Goal: Use online tool/utility: Utilize a website feature to perform a specific function

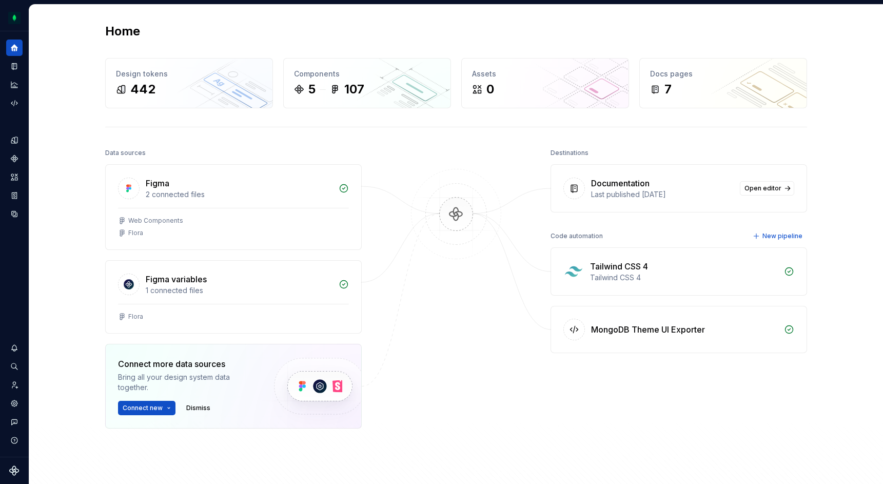
click at [621, 274] on div "Tailwind CSS 4" at bounding box center [684, 278] width 188 height 10
click at [20, 144] on div "Design tokens" at bounding box center [14, 140] width 16 height 16
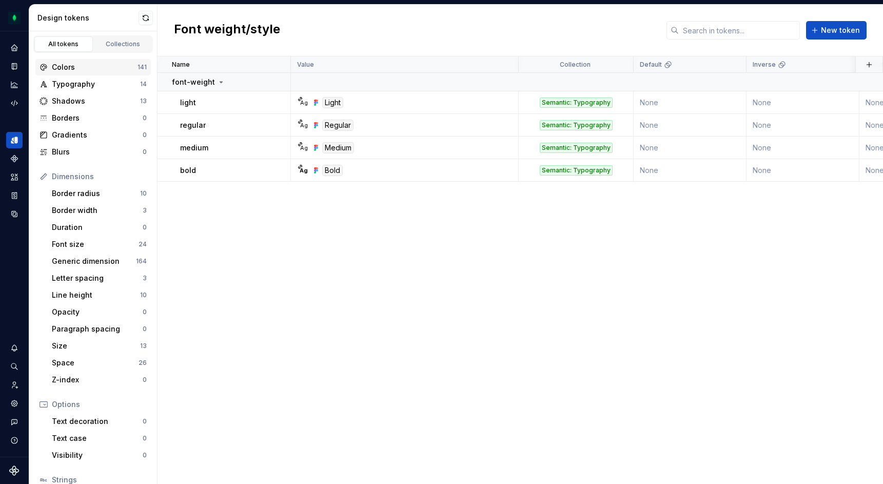
click at [108, 69] on div "Colors" at bounding box center [95, 67] width 86 height 10
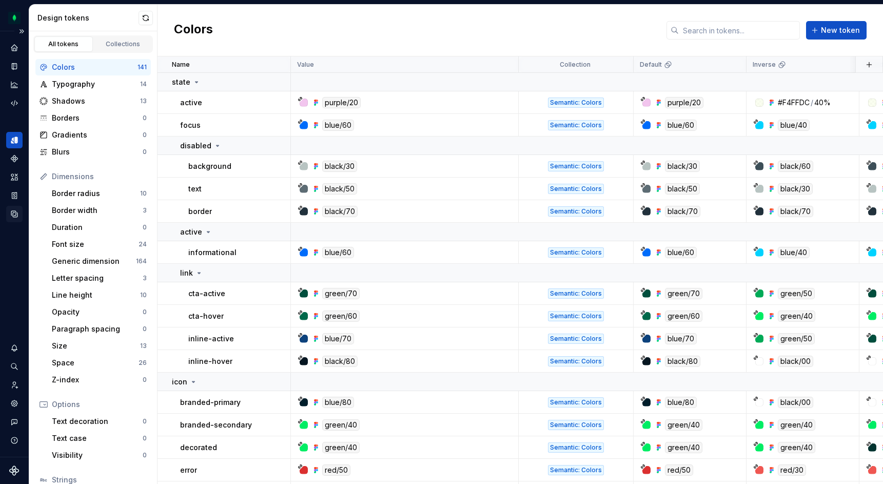
click at [13, 213] on icon "Data sources" at bounding box center [14, 213] width 9 height 9
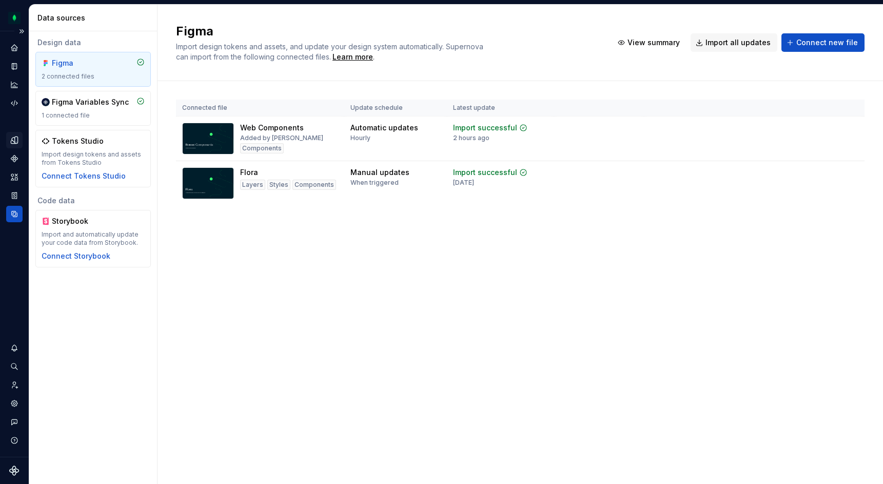
click at [15, 142] on icon "Design tokens" at bounding box center [16, 140] width 3 height 7
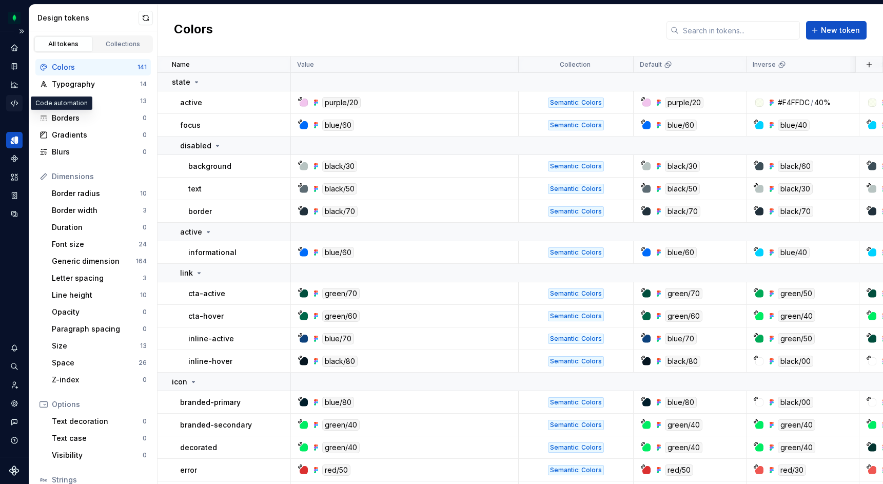
click at [18, 104] on icon "Code automation" at bounding box center [14, 103] width 9 height 9
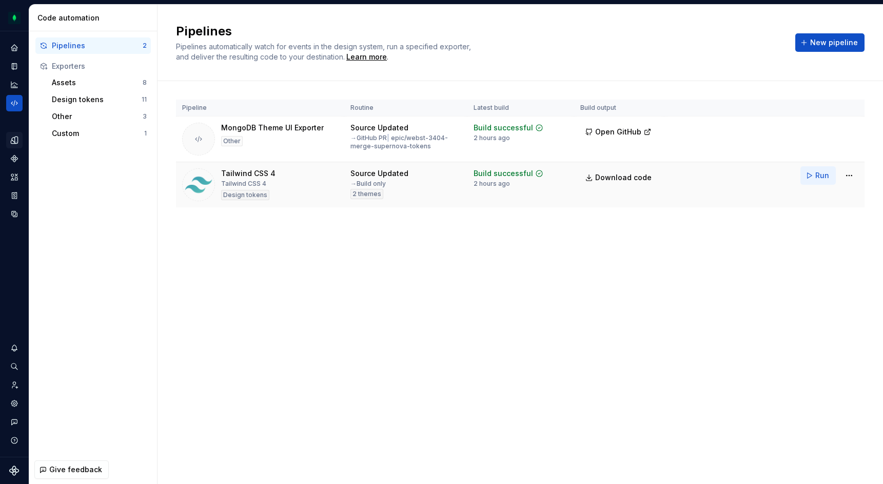
click at [812, 178] on button "Run" at bounding box center [818, 175] width 35 height 18
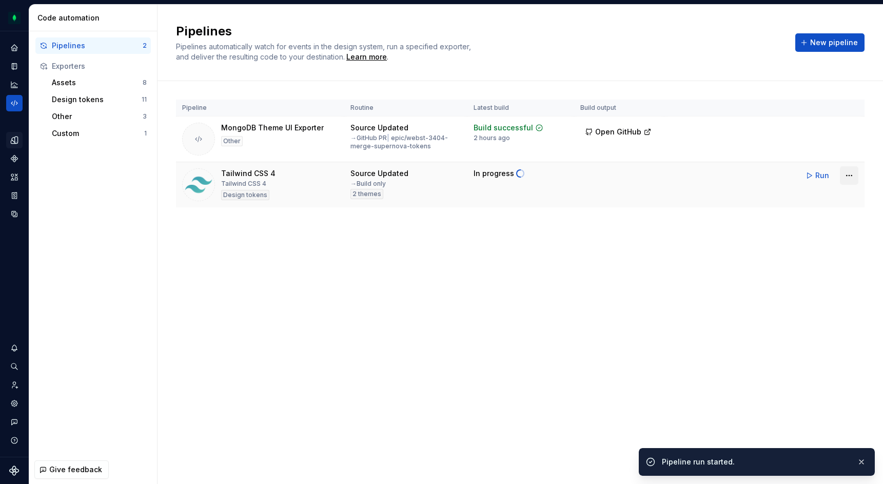
click at [845, 176] on html "Flora PL Design system data Code automation Pipelines 2 Exporters Assets 8 Desi…" at bounding box center [441, 242] width 883 height 484
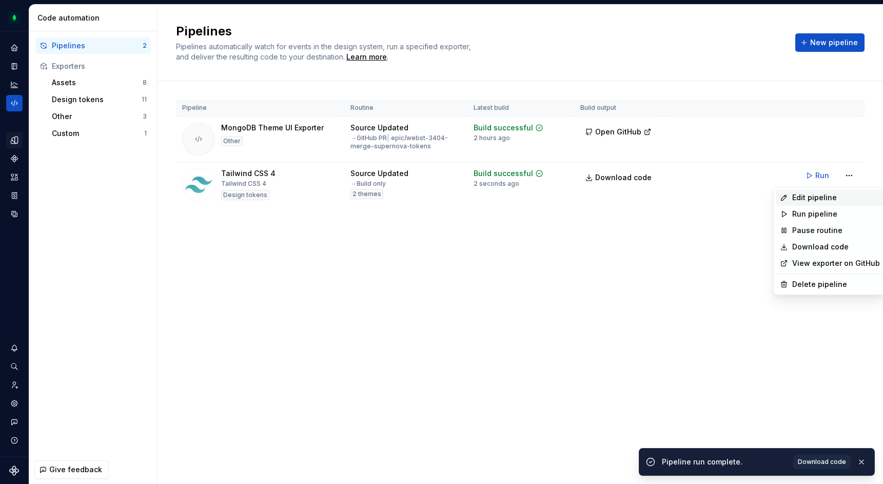
click at [828, 193] on div "Edit pipeline" at bounding box center [837, 197] width 88 height 10
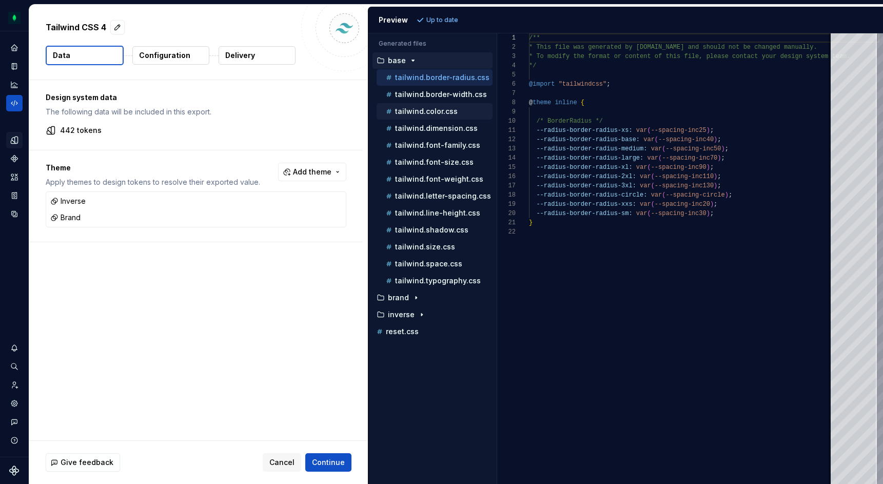
click at [441, 115] on div "tailwind.color.css" at bounding box center [438, 111] width 109 height 10
type textarea "**********"
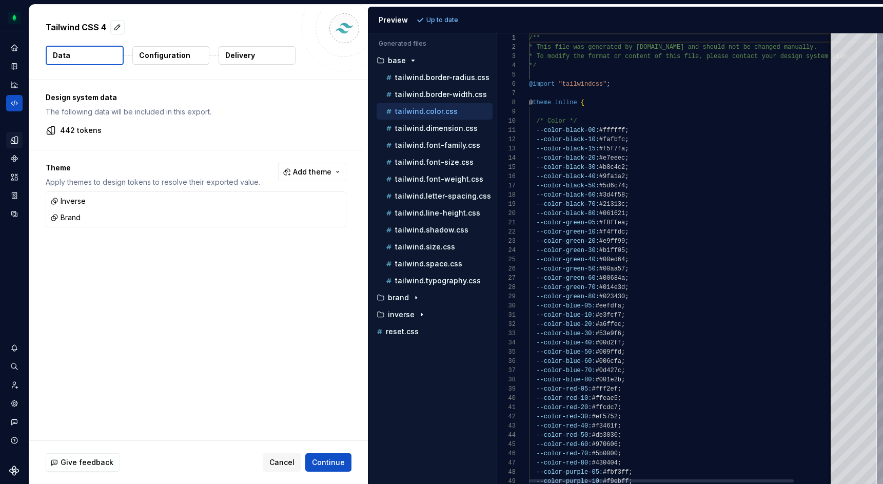
scroll to position [92, 0]
